Goal: Task Accomplishment & Management: Complete application form

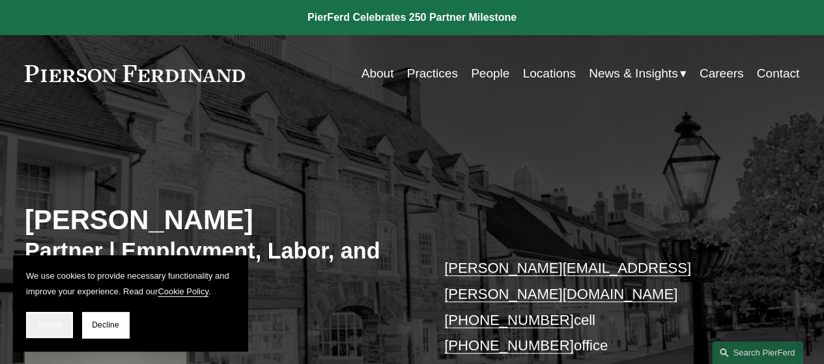
click at [33, 323] on button "Accept" at bounding box center [49, 325] width 47 height 26
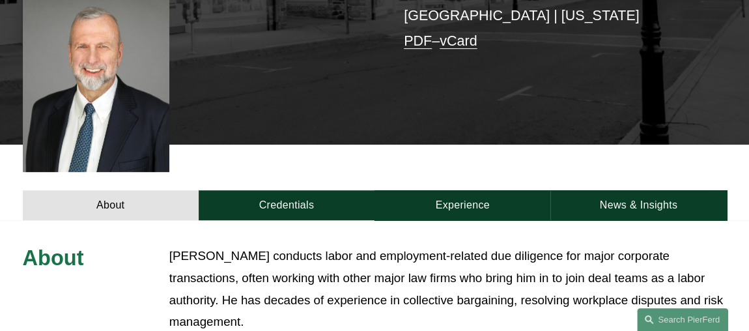
scroll to position [411, 0]
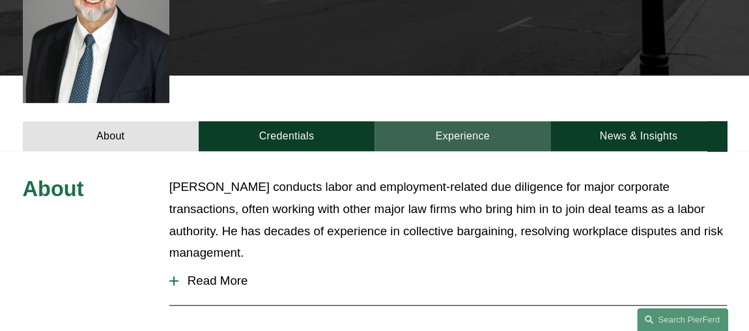
click at [462, 121] on link "Experience" at bounding box center [463, 136] width 176 height 30
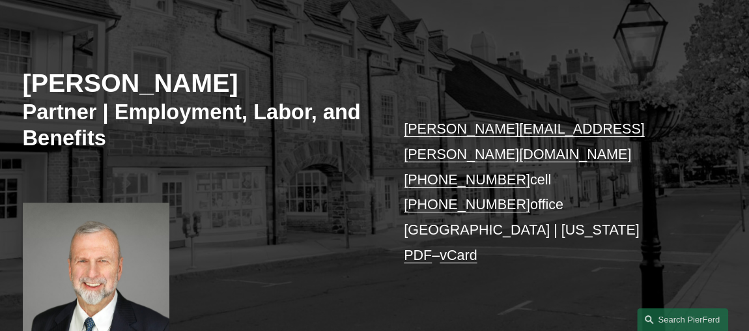
scroll to position [0, 0]
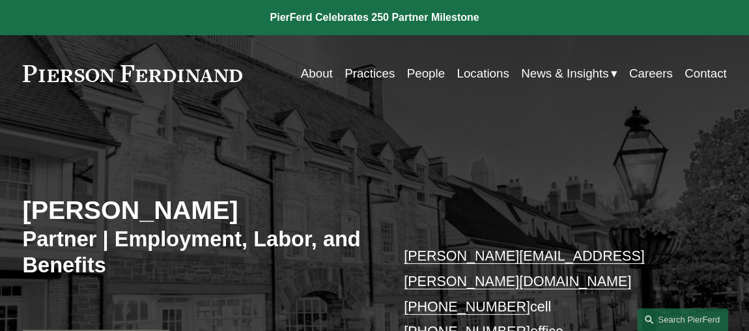
click at [651, 72] on link "Careers" at bounding box center [652, 73] width 44 height 25
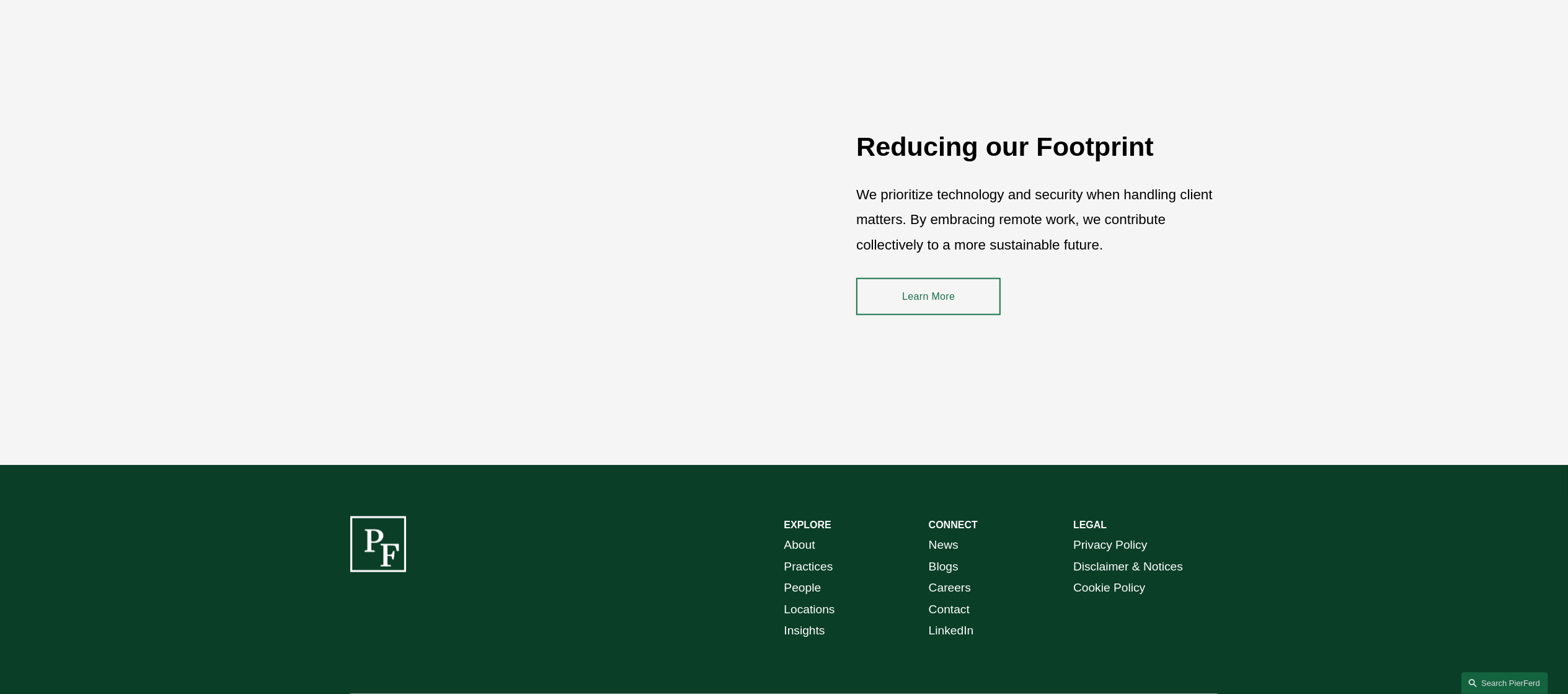
scroll to position [1952, 0]
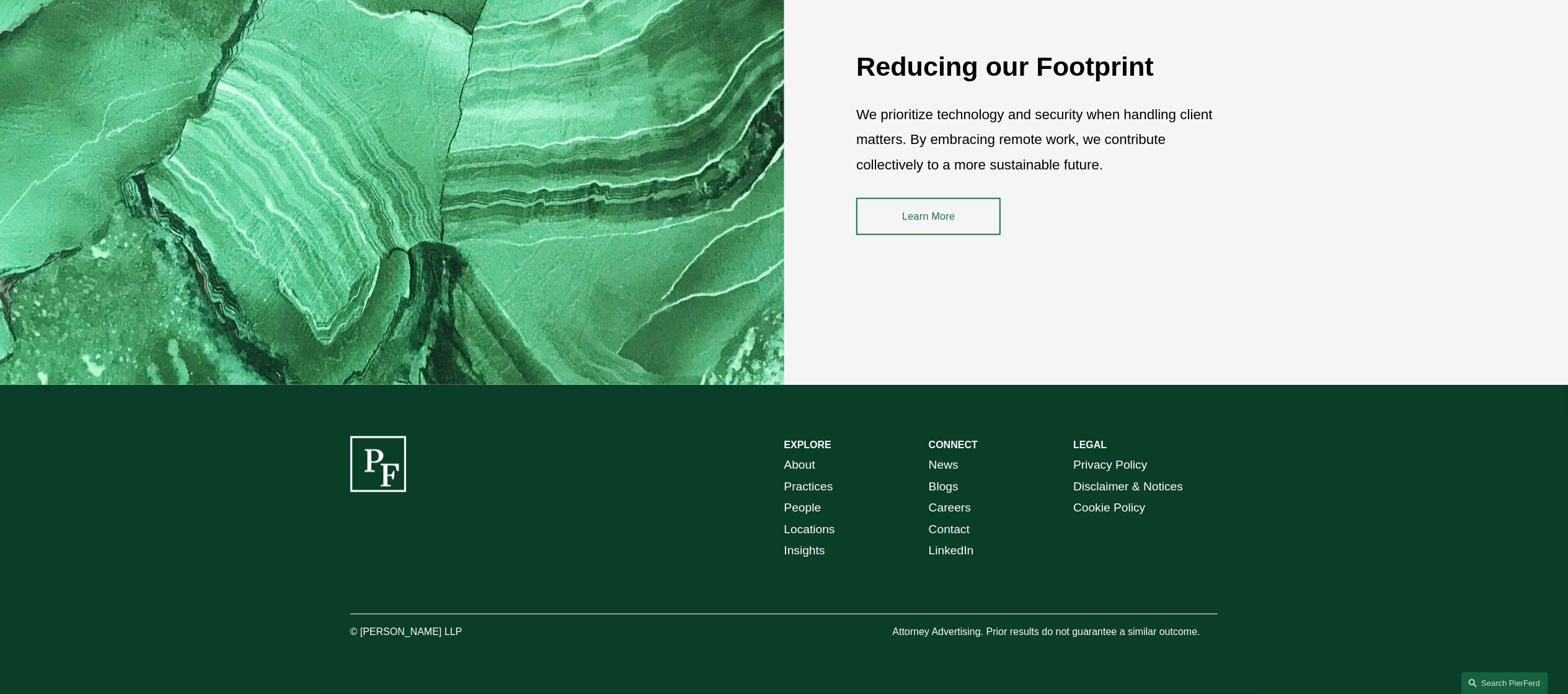
click at [713, 314] on link "Careers" at bounding box center [950, 508] width 42 height 22
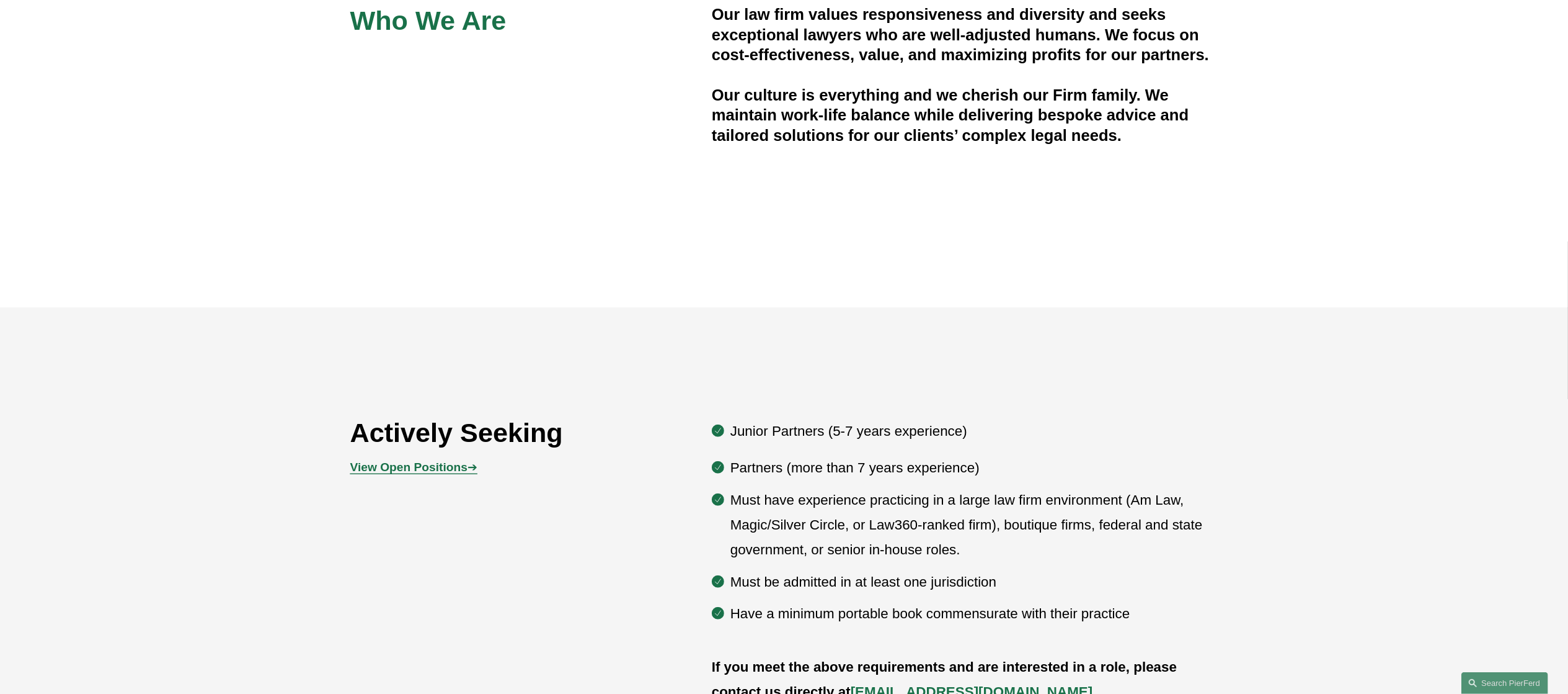
scroll to position [615, 0]
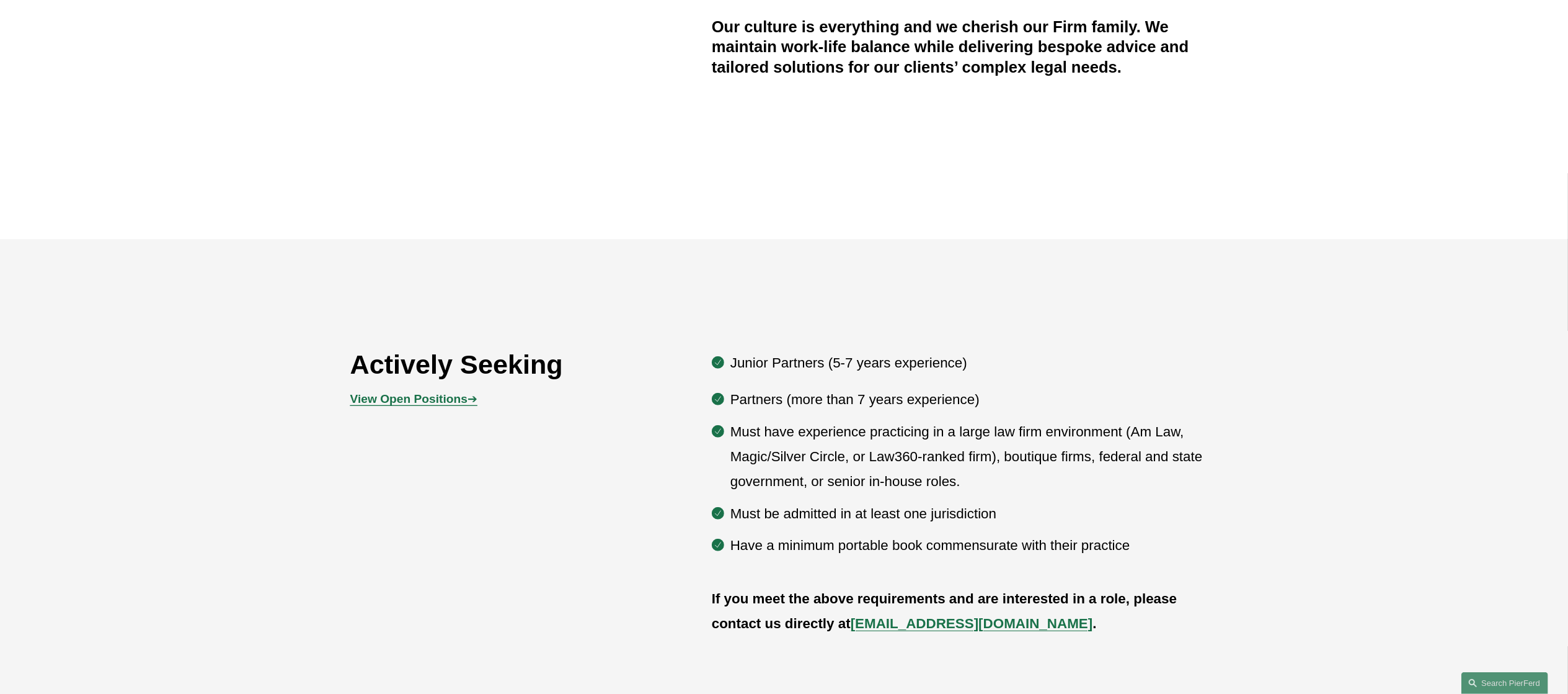
click at [400, 394] on strong "View Open Positions" at bounding box center [408, 399] width 117 height 13
